Goal: Learn about a topic

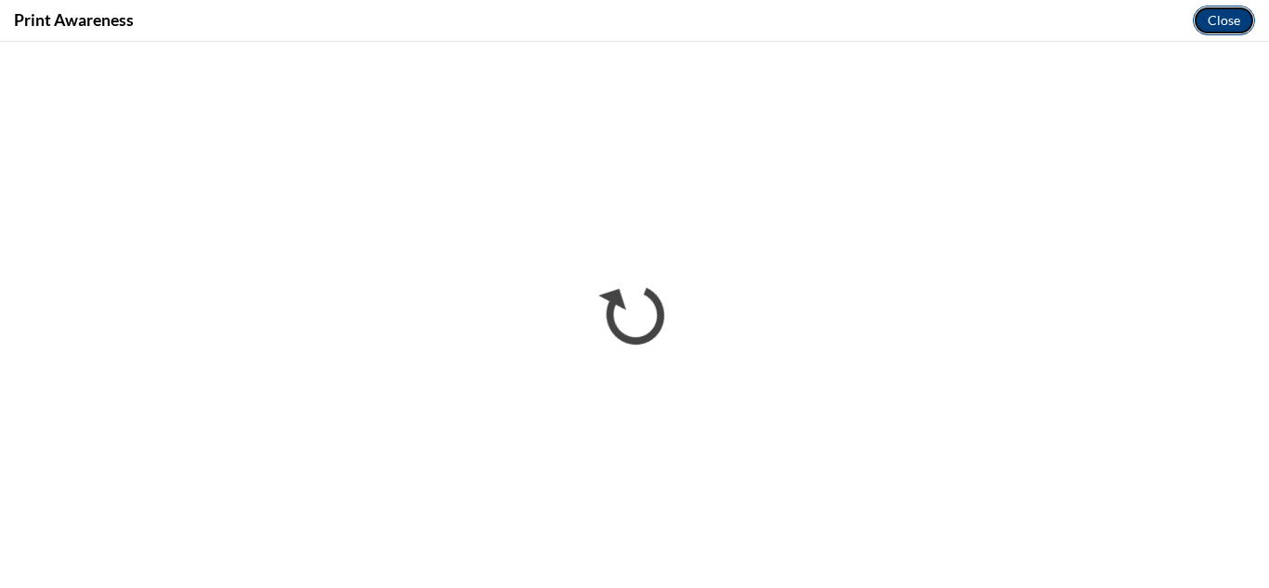
click at [1217, 22] on button "Close" at bounding box center [1223, 21] width 62 height 30
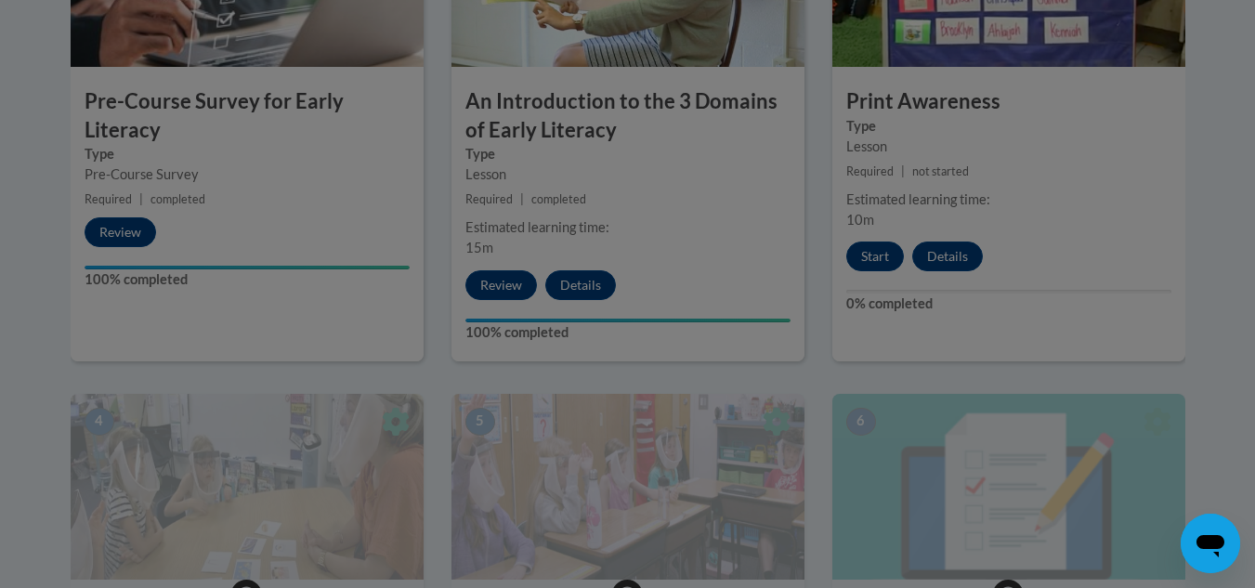
click at [704, 220] on div at bounding box center [628, 57] width 1114 height 353
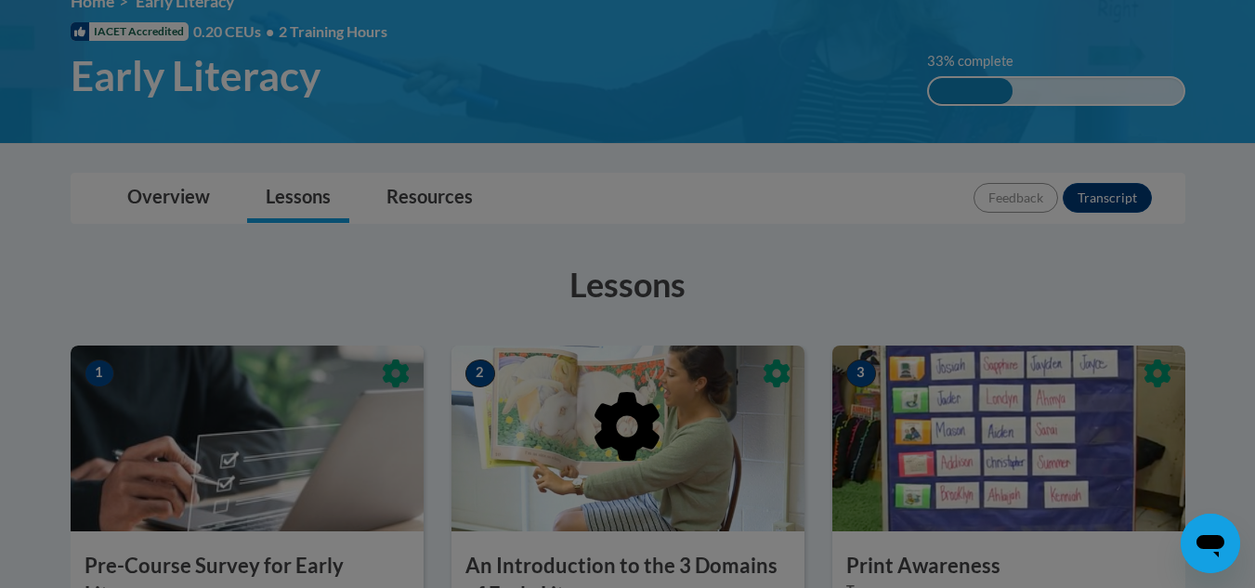
scroll to position [186, 0]
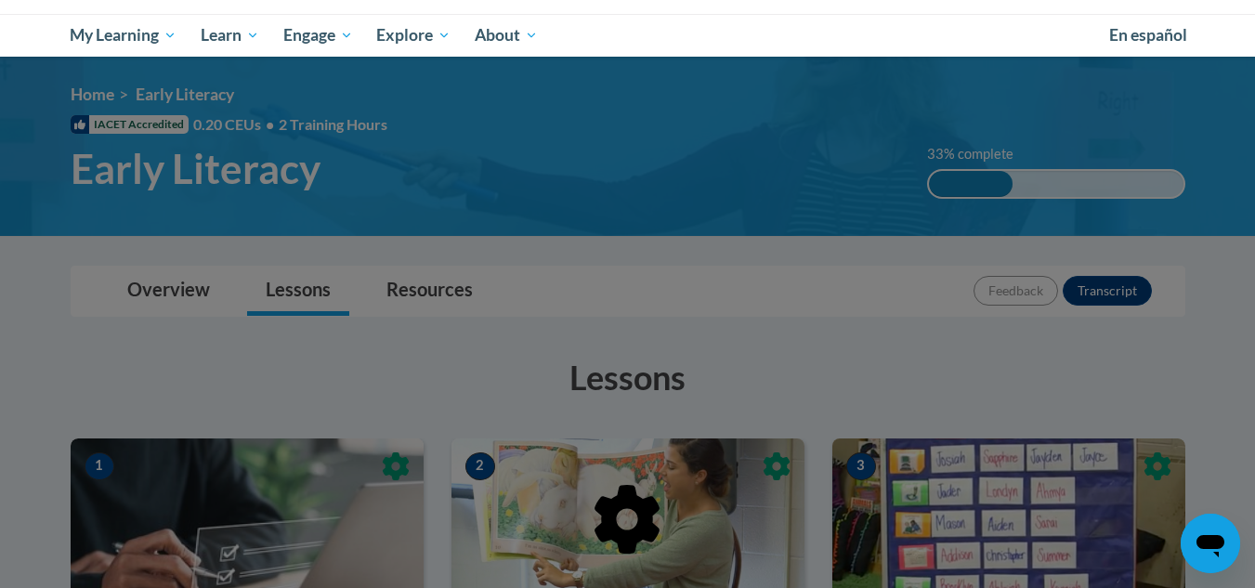
click at [820, 36] on ul "My Learning My Learning My Course Progress Certificates My Action Plans Group D…" at bounding box center [578, 35] width 1038 height 43
drag, startPoint x: 1216, startPoint y: 542, endPoint x: 2396, endPoint y: 1057, distance: 1287.6
click at [1216, 542] on icon "Open messaging window" at bounding box center [1210, 546] width 28 height 22
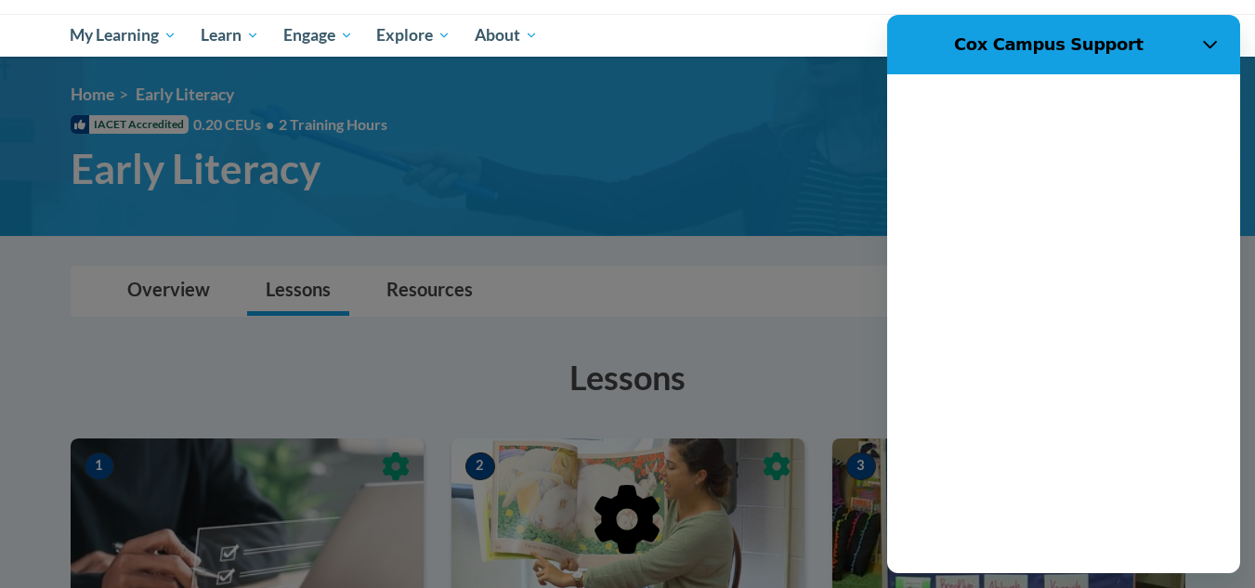
scroll to position [0, 0]
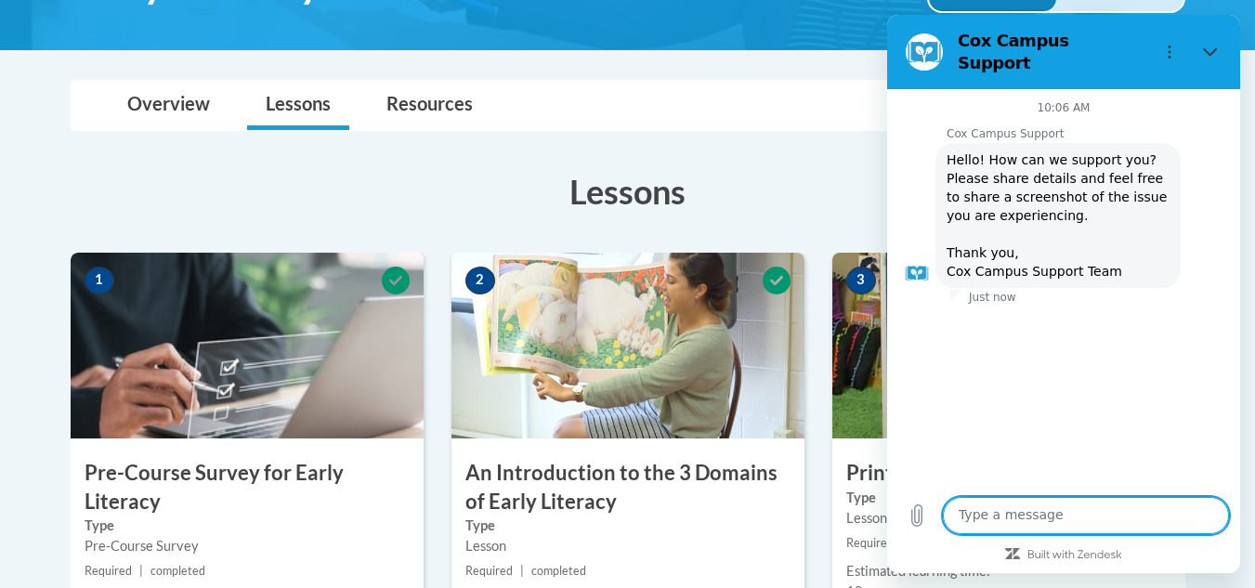
scroll to position [464, 0]
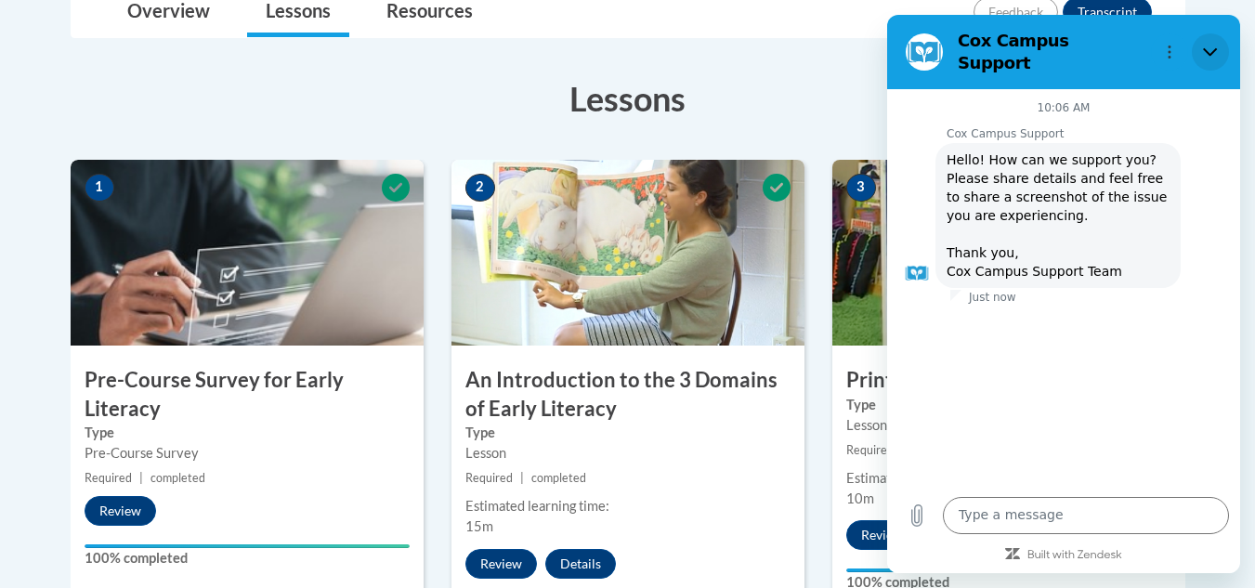
drag, startPoint x: 1206, startPoint y: 40, endPoint x: 2094, endPoint y: 55, distance: 887.9
click at [1206, 45] on icon "Close" at bounding box center [1210, 52] width 15 height 15
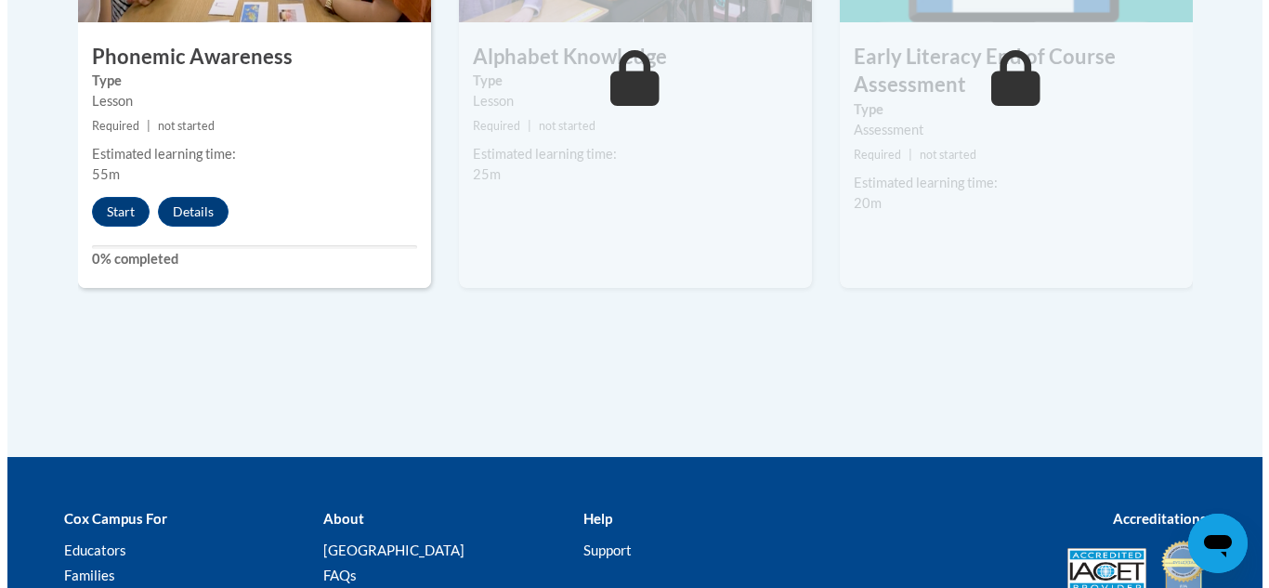
scroll to position [1022, 0]
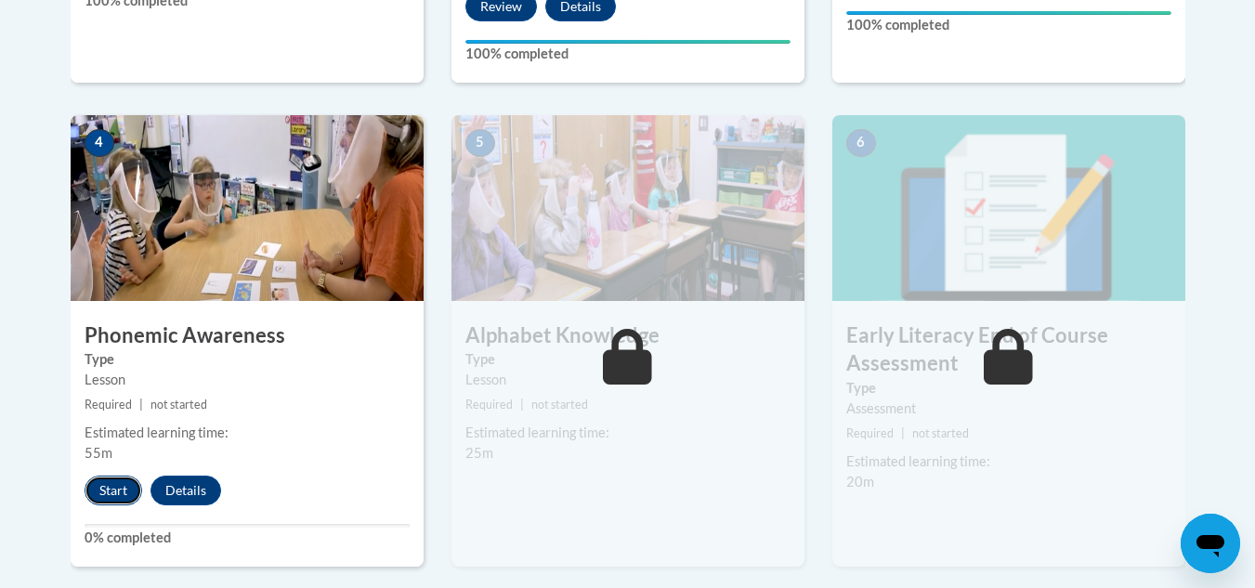
click at [129, 487] on button "Start" at bounding box center [114, 490] width 58 height 30
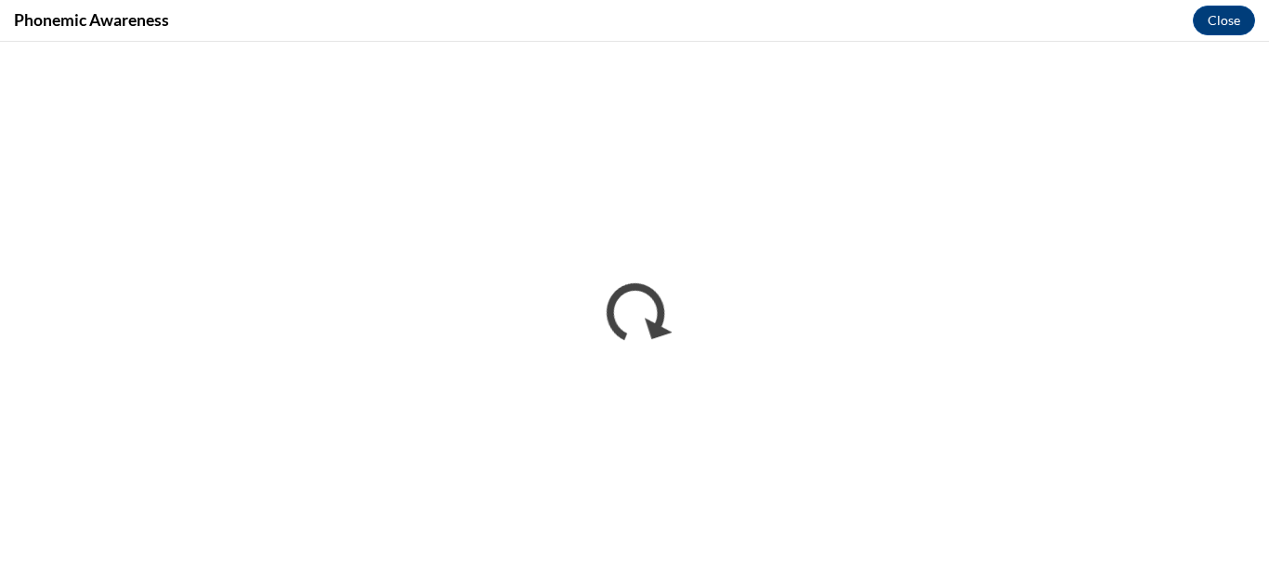
scroll to position [0, 0]
